Goal: Task Accomplishment & Management: Use online tool/utility

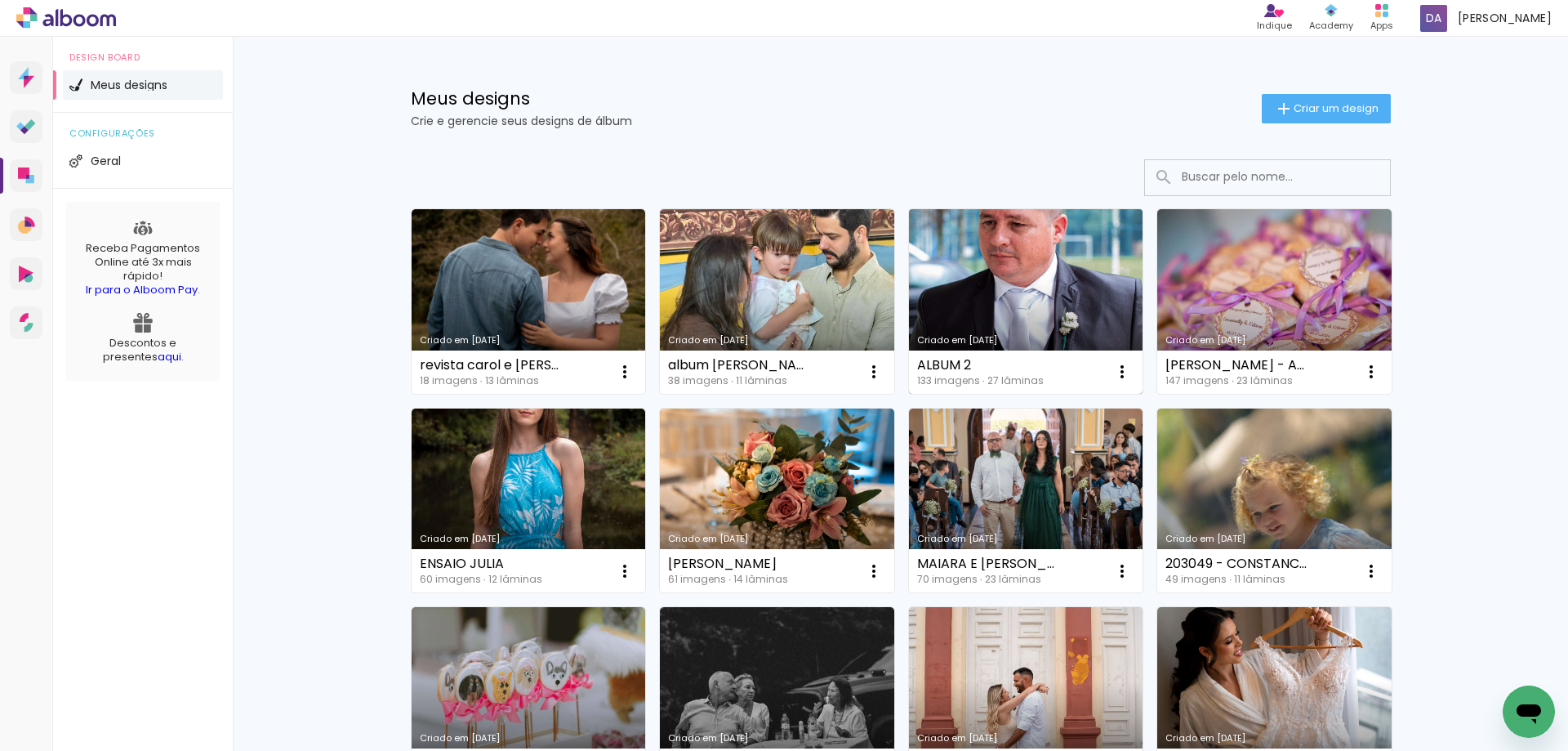
click at [1032, 274] on link "Criado em [DATE]" at bounding box center [1026, 302] width 234 height 184
